Goal: Transaction & Acquisition: Subscribe to service/newsletter

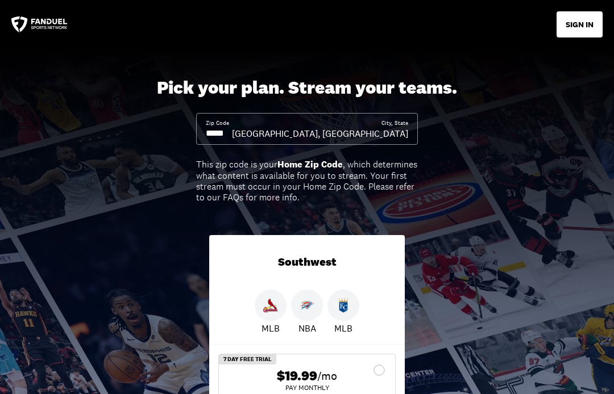
click at [232, 135] on input at bounding box center [219, 133] width 26 height 12
click at [232, 134] on input at bounding box center [219, 133] width 26 height 12
click at [227, 134] on input at bounding box center [219, 133] width 26 height 12
click at [232, 133] on input at bounding box center [219, 133] width 26 height 12
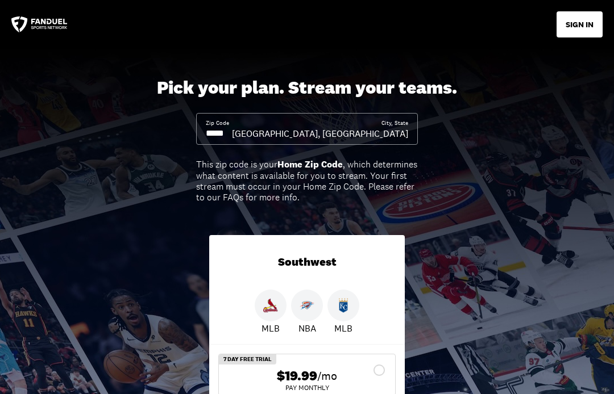
click at [232, 139] on input at bounding box center [219, 133] width 26 height 12
click at [232, 138] on input at bounding box center [219, 133] width 26 height 12
click at [232, 132] on input at bounding box center [219, 133] width 26 height 12
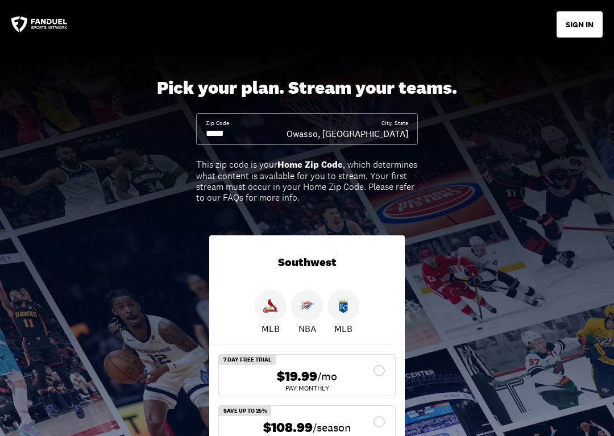
type input "*****"
click at [587, 394] on html "SIGN IN Pick your plan. Stream your teams. Zip Code ***** City, State Owasso, […" at bounding box center [307, 218] width 614 height 436
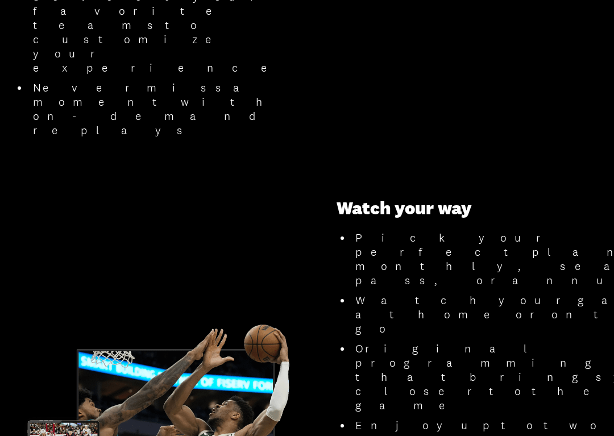
scroll to position [1033, 0]
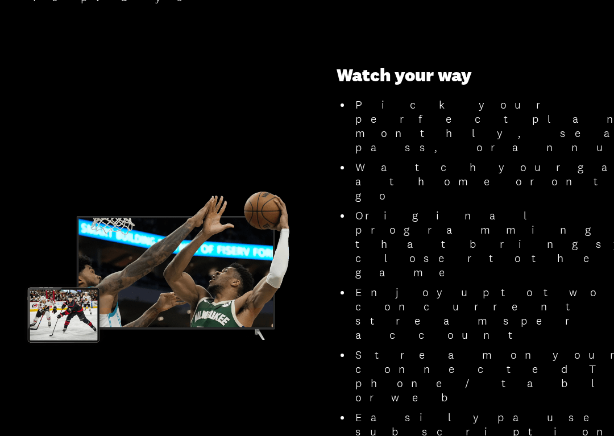
scroll to position [1133, 0]
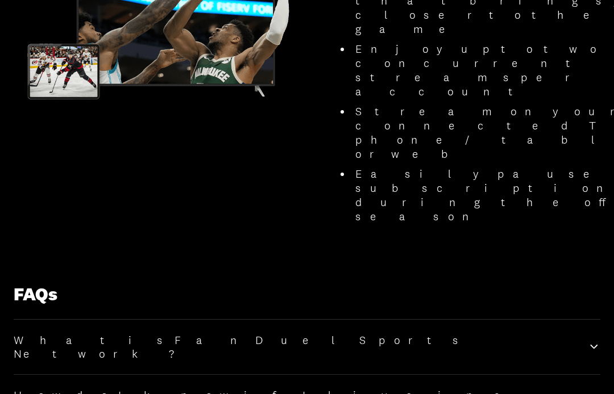
scroll to position [1374, 0]
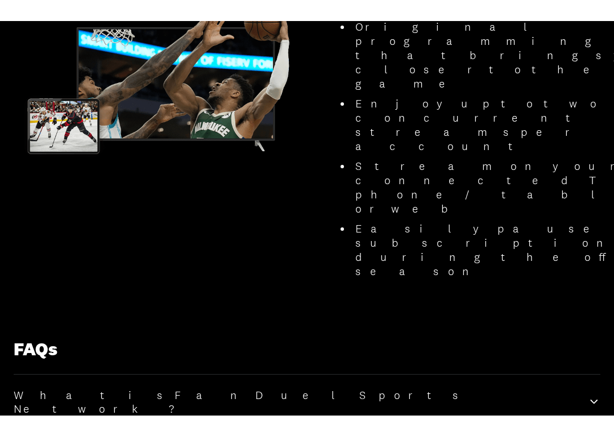
scroll to position [1343, 0]
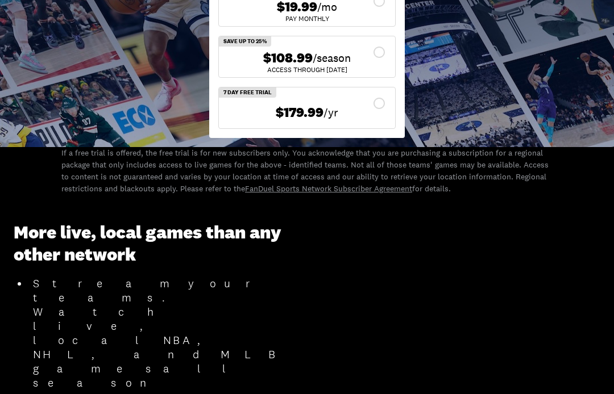
scroll to position [353, 0]
